Goal: Task Accomplishment & Management: Manage account settings

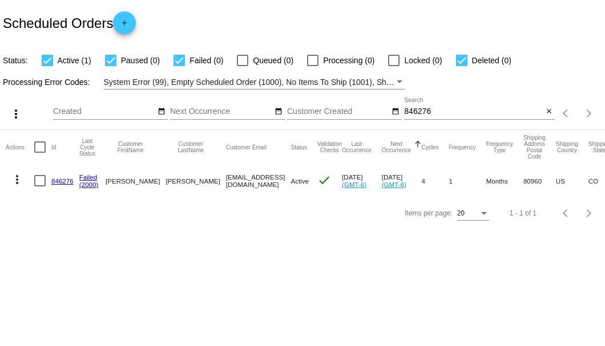
click at [408, 114] on input "846276" at bounding box center [473, 111] width 139 height 9
paste input "943089"
type input "943089"
click at [62, 180] on link "943089" at bounding box center [62, 180] width 22 height 7
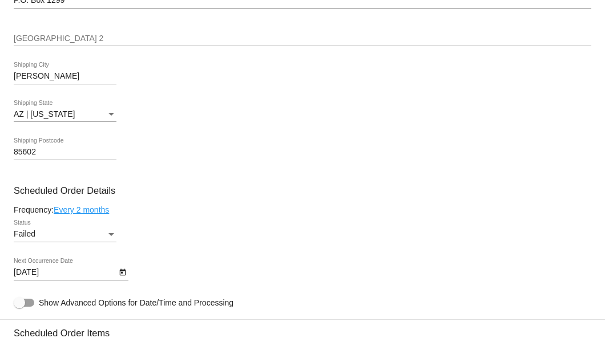
scroll to position [608, 0]
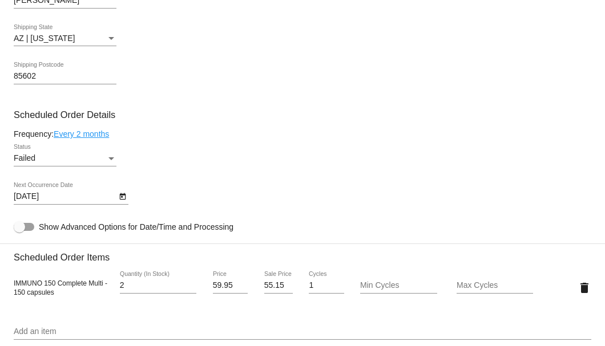
click at [111, 161] on div "Status" at bounding box center [111, 158] width 10 height 9
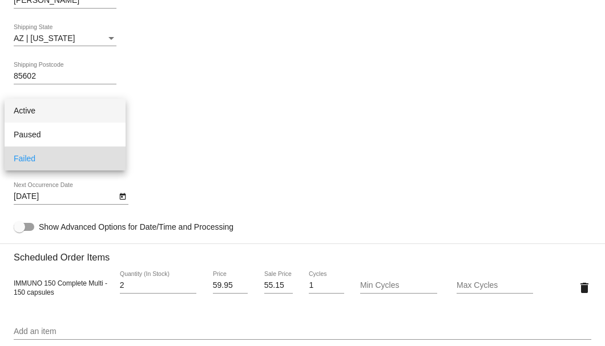
click at [98, 119] on span "Active" at bounding box center [65, 111] width 103 height 24
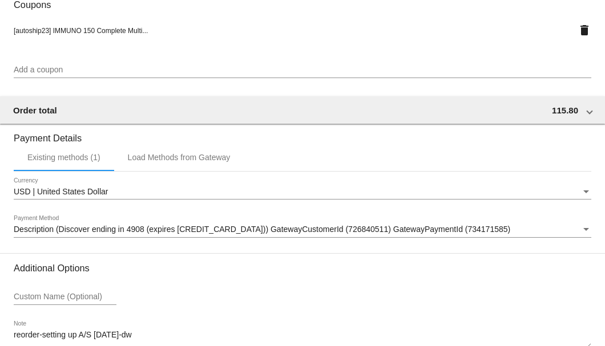
scroll to position [1133, 0]
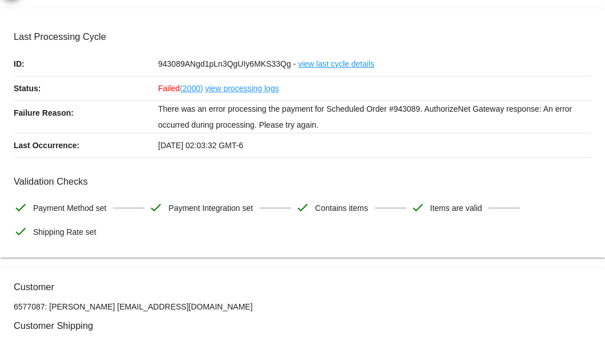
scroll to position [0, 0]
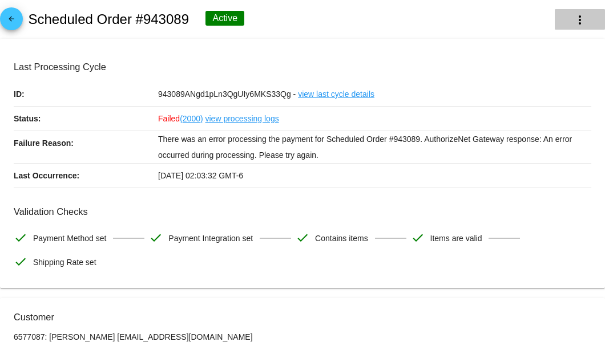
click at [565, 21] on button "more_vert" at bounding box center [579, 19] width 50 height 21
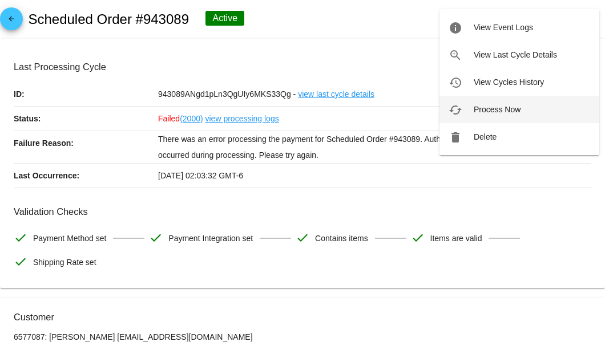
click at [495, 103] on button "cached Process Now" at bounding box center [519, 109] width 160 height 27
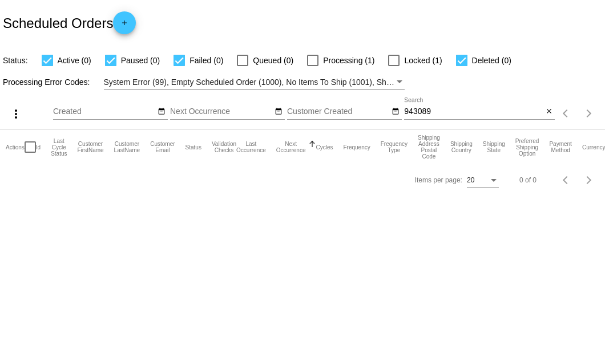
click at [448, 111] on input "943089" at bounding box center [473, 111] width 139 height 9
type input "943089"
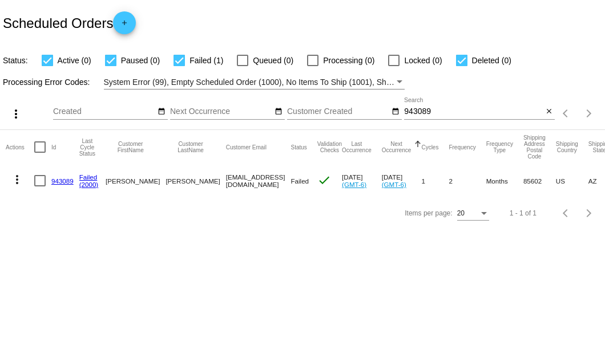
click at [54, 180] on link "943089" at bounding box center [62, 180] width 22 height 7
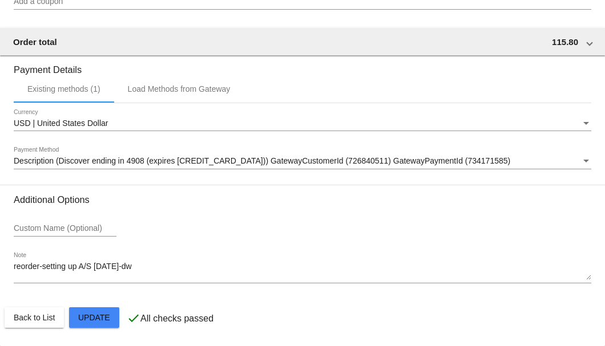
scroll to position [981, 0]
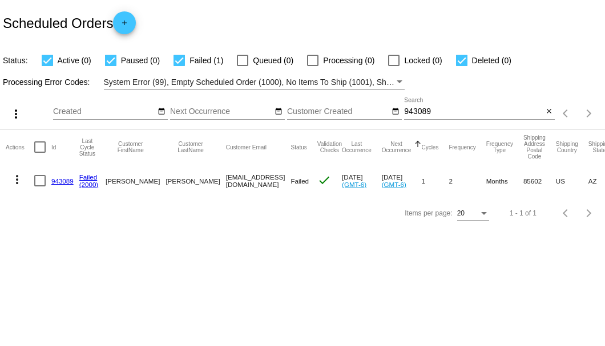
click at [411, 108] on input "943089" at bounding box center [473, 111] width 139 height 9
paste input "867928"
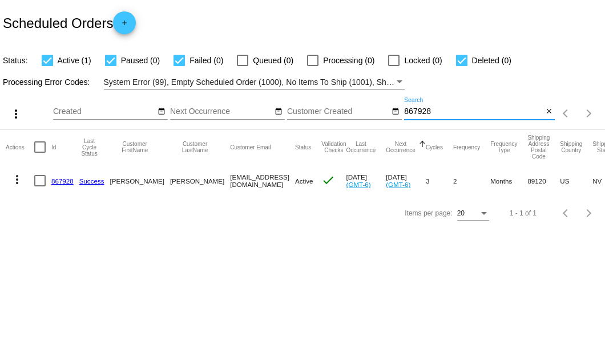
type input "867928"
click at [63, 180] on link "867928" at bounding box center [62, 180] width 22 height 7
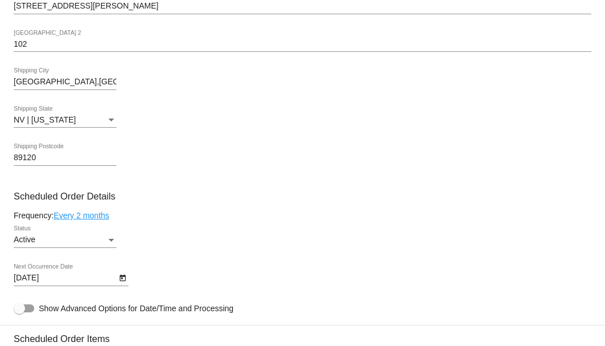
scroll to position [608, 0]
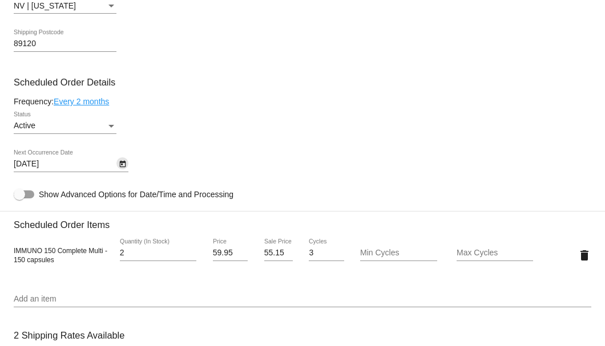
click at [120, 162] on icon "Open calendar" at bounding box center [122, 164] width 6 height 7
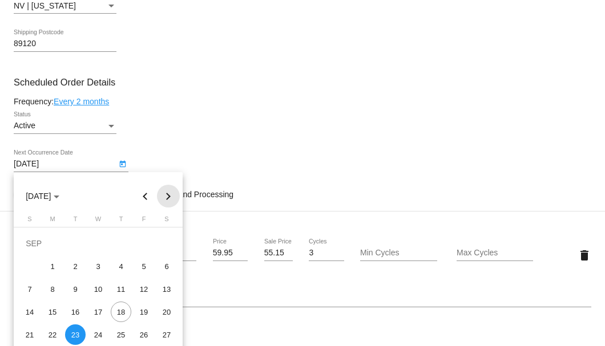
click at [167, 194] on button "Next month" at bounding box center [168, 196] width 23 height 23
click at [119, 314] on div "23" at bounding box center [121, 312] width 21 height 21
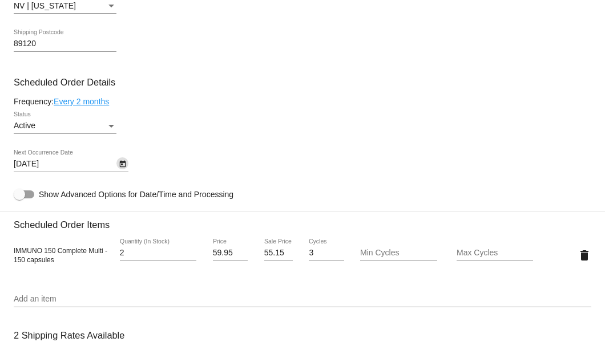
click at [107, 103] on link "Every 2 months" at bounding box center [81, 101] width 55 height 9
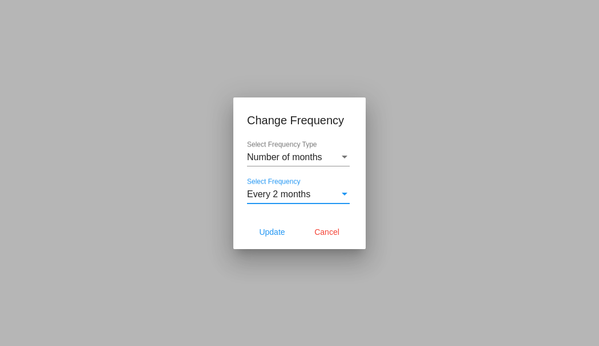
click at [279, 199] on span "Every 2 months" at bounding box center [278, 194] width 63 height 10
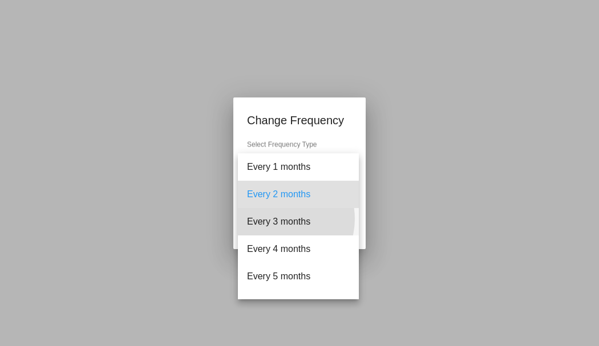
click at [280, 219] on span "Every 3 months" at bounding box center [298, 221] width 103 height 27
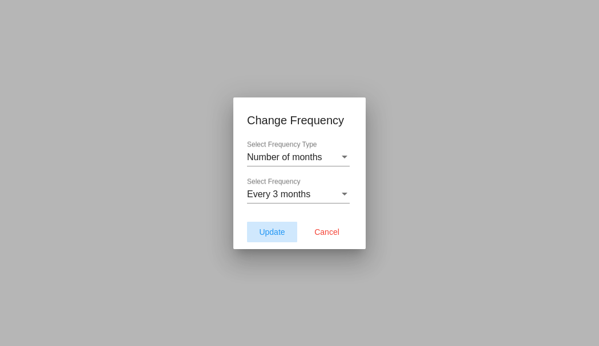
click at [273, 233] on span "Update" at bounding box center [272, 232] width 26 height 9
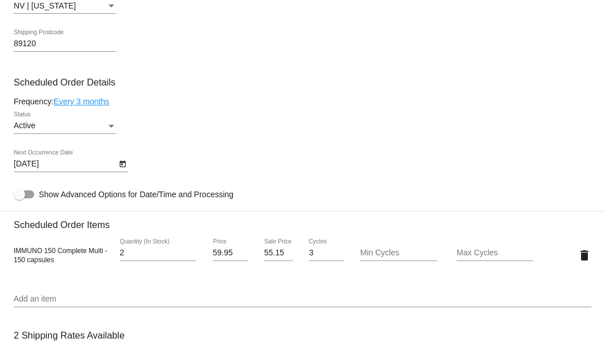
click at [123, 167] on icon "Open calendar" at bounding box center [122, 164] width 6 height 7
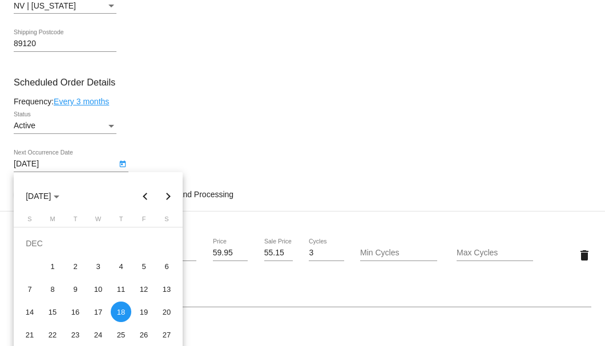
click at [140, 196] on button "Previous month" at bounding box center [145, 196] width 23 height 23
click at [121, 309] on div "23" at bounding box center [121, 312] width 21 height 21
type input "10/23/2025"
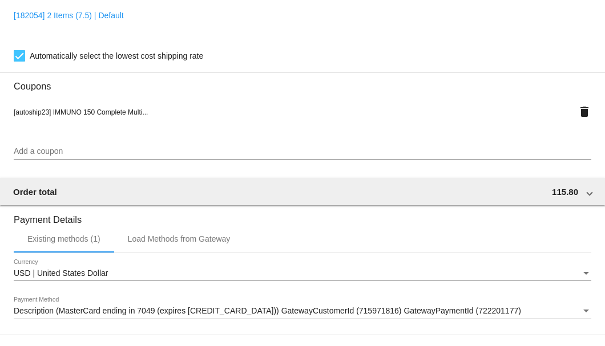
scroll to position [1101, 0]
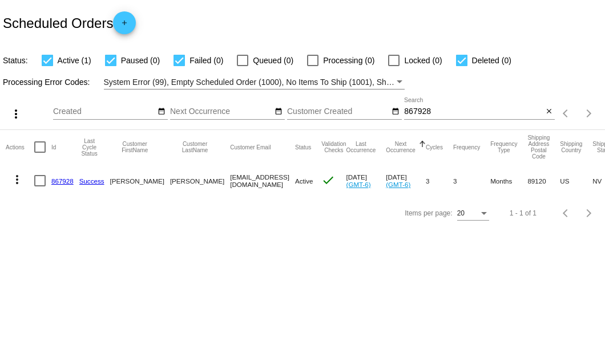
click at [64, 179] on link "867928" at bounding box center [62, 180] width 22 height 7
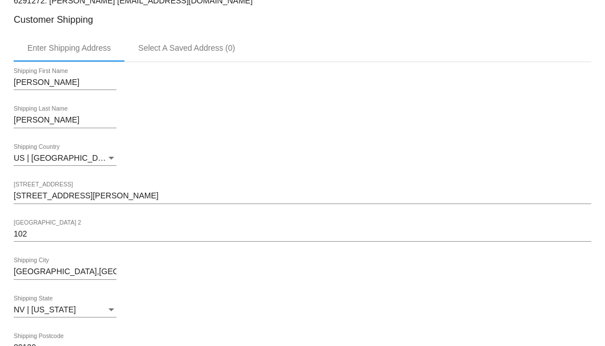
scroll to position [380, 0]
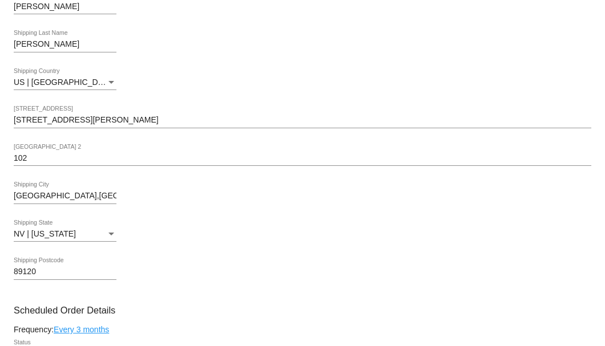
click at [66, 191] on div "Las Vegas,NV Shipping City" at bounding box center [65, 193] width 103 height 22
type input "Las Vegas"
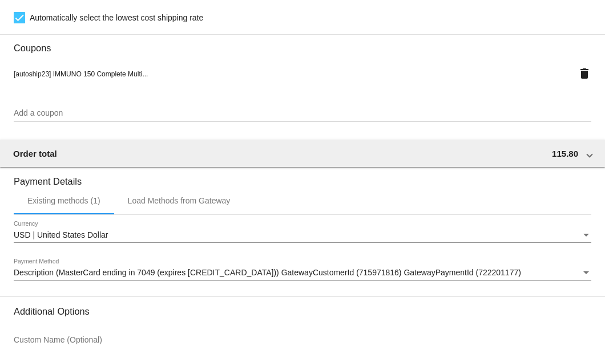
scroll to position [1101, 0]
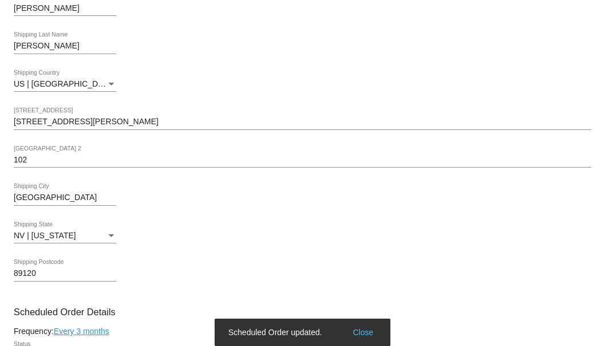
scroll to position [264, 0]
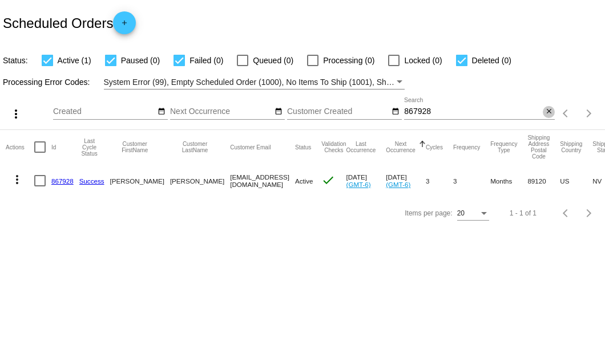
click at [546, 115] on mat-icon "close" at bounding box center [549, 111] width 8 height 9
